Goal: Check status: Check status

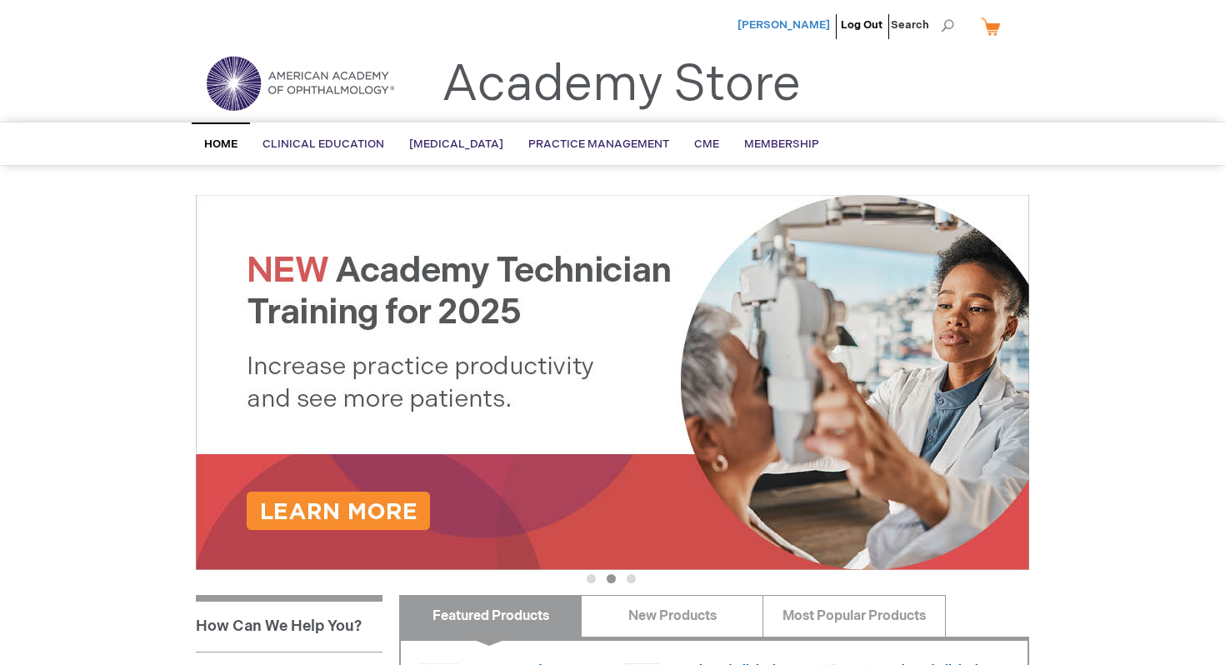
click at [807, 22] on span "[PERSON_NAME]" at bounding box center [784, 24] width 93 height 13
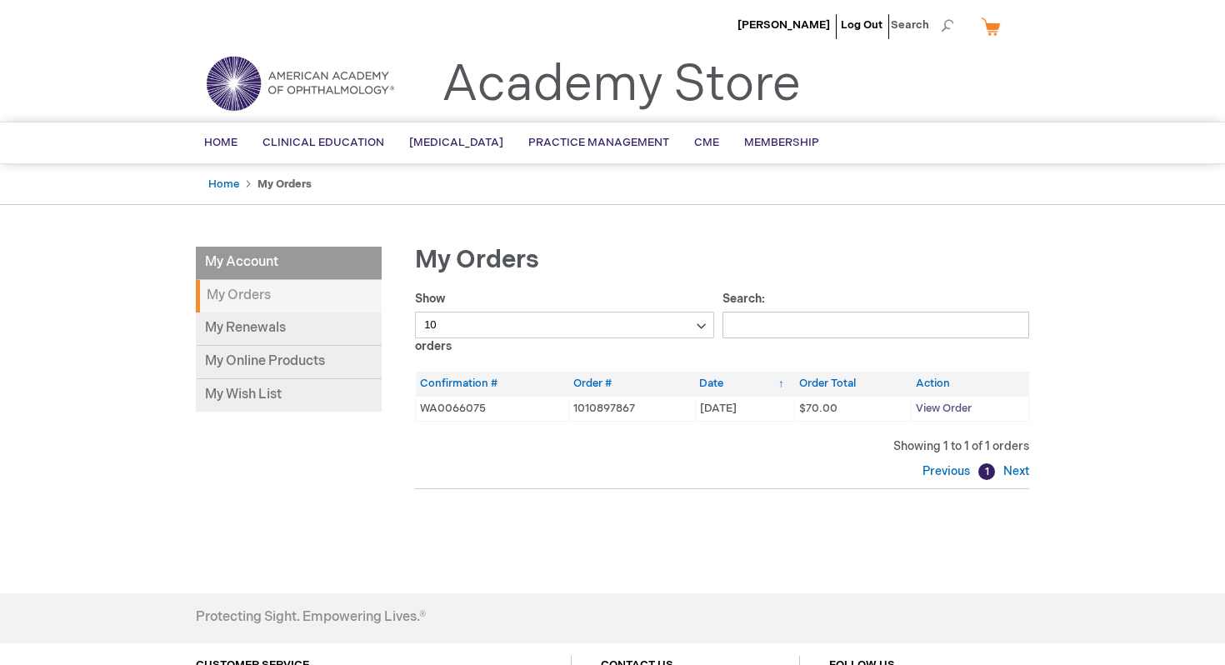
click at [951, 406] on span "View Order" at bounding box center [944, 408] width 56 height 13
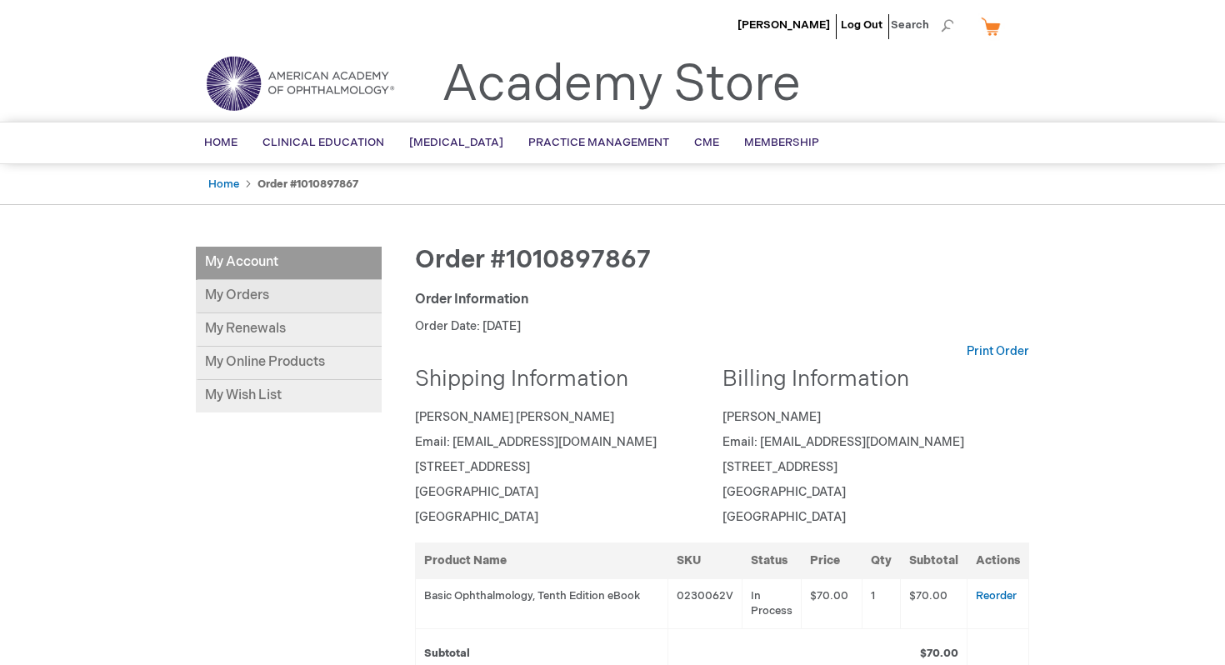
click at [244, 305] on link "My Orders" at bounding box center [289, 296] width 186 height 33
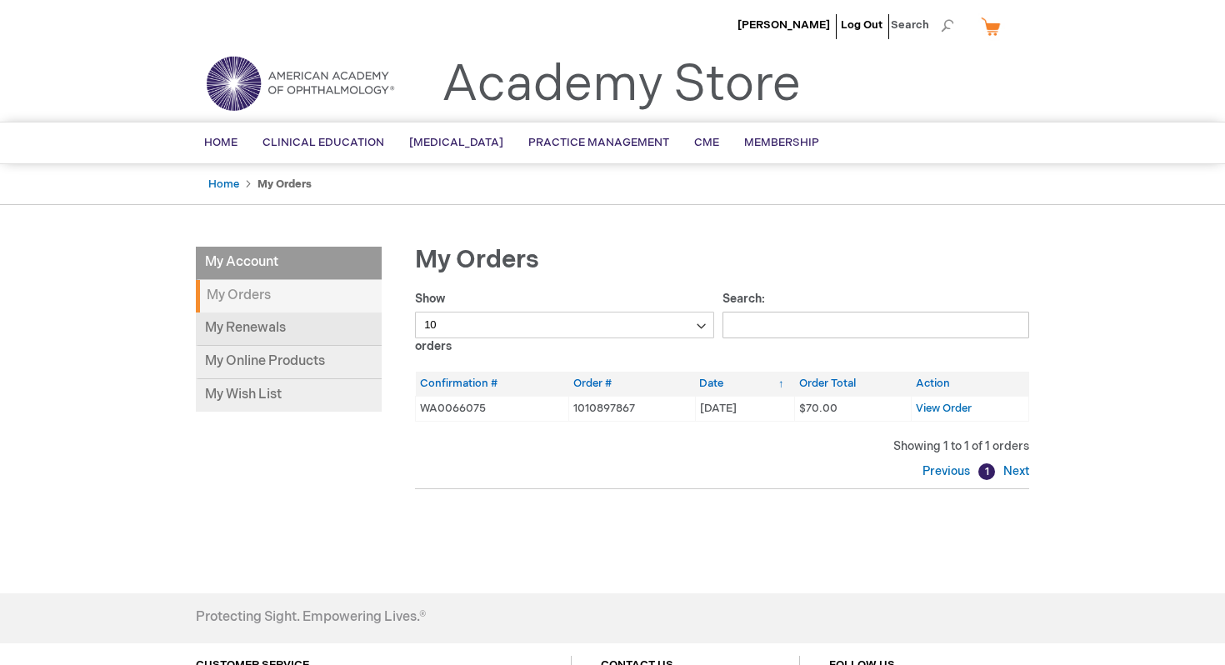
click at [244, 329] on link "My Renewals" at bounding box center [289, 329] width 186 height 33
click at [249, 353] on link "My Online Products" at bounding box center [289, 362] width 186 height 33
